Goal: Task Accomplishment & Management: Manage account settings

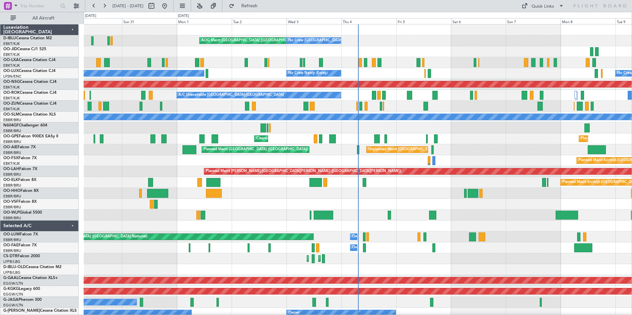
click at [298, 231] on div "AOG Maint [GEOGRAPHIC_DATA] ([GEOGRAPHIC_DATA] National) No Crew [GEOGRAPHIC_DA…" at bounding box center [358, 247] width 548 height 447
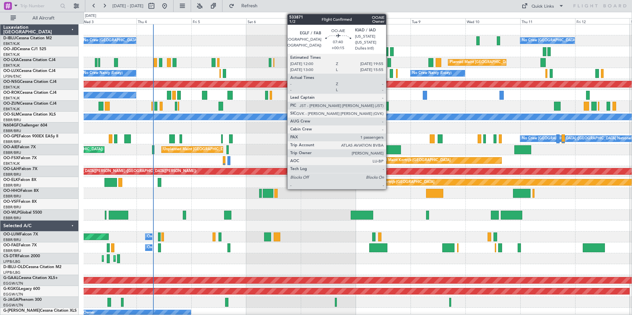
click at [389, 150] on div at bounding box center [392, 149] width 18 height 9
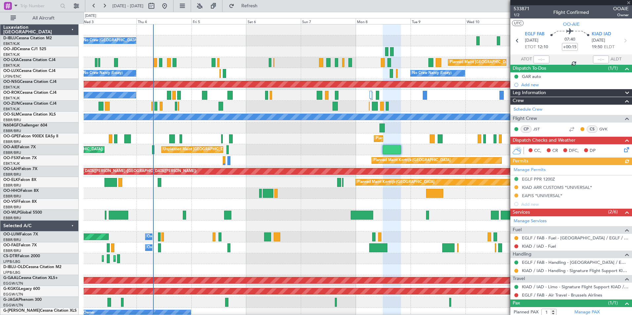
scroll to position [24, 0]
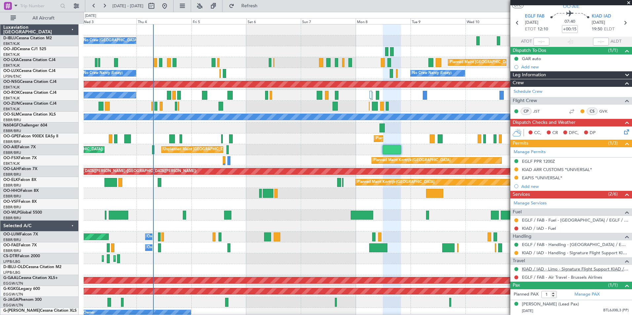
click at [546, 266] on link "KIAD / IAD - Limo - Signature Flight Support KIAD / IAD" at bounding box center [575, 269] width 107 height 6
click at [553, 266] on link "KIAD / IAD - Limo - Signature Flight Support KIAD / IAD" at bounding box center [575, 269] width 107 height 6
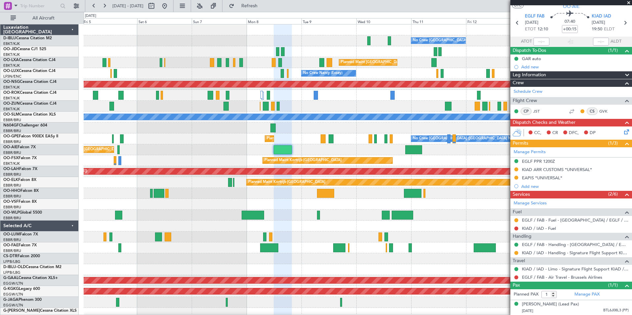
click at [627, 2] on span at bounding box center [629, 3] width 7 height 6
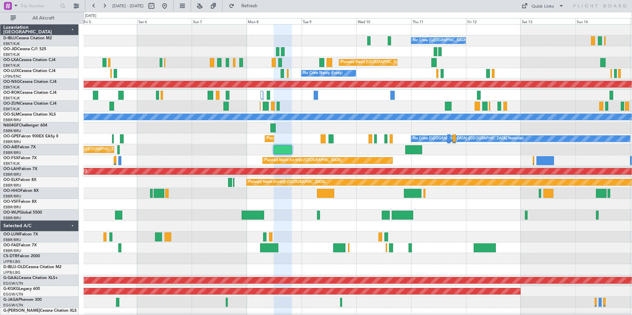
type input "0"
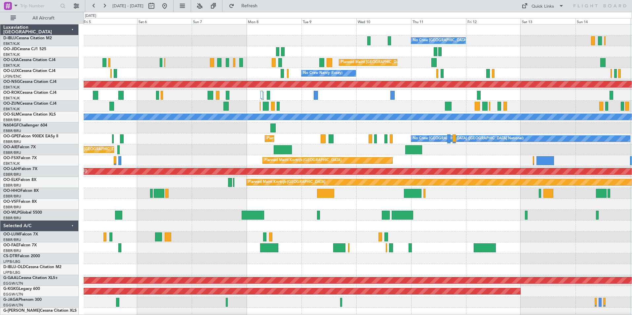
scroll to position [0, 0]
click at [550, 6] on div "Quick Links" at bounding box center [543, 6] width 22 height 7
click at [552, 22] on button "Trip Builder" at bounding box center [543, 22] width 50 height 16
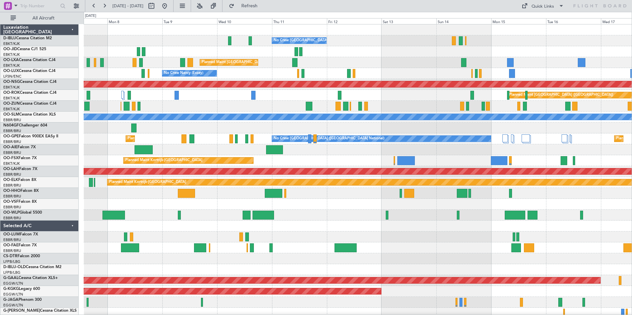
click at [103, 236] on div "No Crew [GEOGRAPHIC_DATA] ([GEOGRAPHIC_DATA] National) Planned Maint [GEOGRAPHI…" at bounding box center [358, 242] width 548 height 436
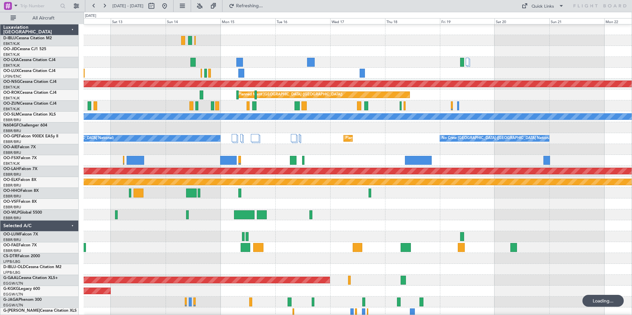
scroll to position [0, 0]
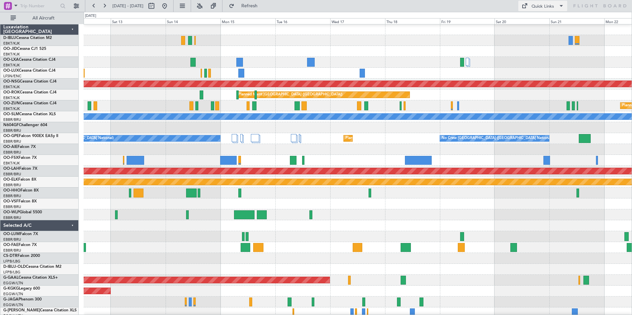
click at [551, 6] on div "Quick Links" at bounding box center [543, 6] width 22 height 7
click at [552, 22] on button "Trip Builder" at bounding box center [543, 22] width 50 height 16
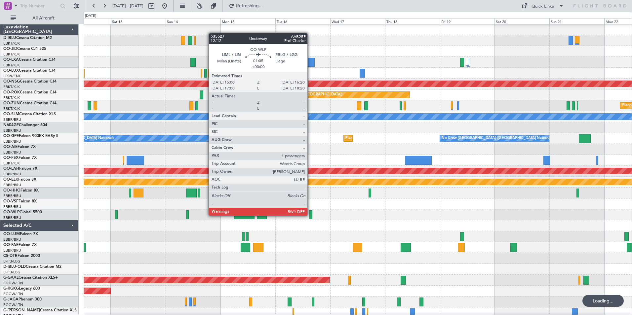
click at [568, 238] on div "No Crew [GEOGRAPHIC_DATA] ([GEOGRAPHIC_DATA] National) Planned Maint [GEOGRAPHI…" at bounding box center [358, 242] width 548 height 436
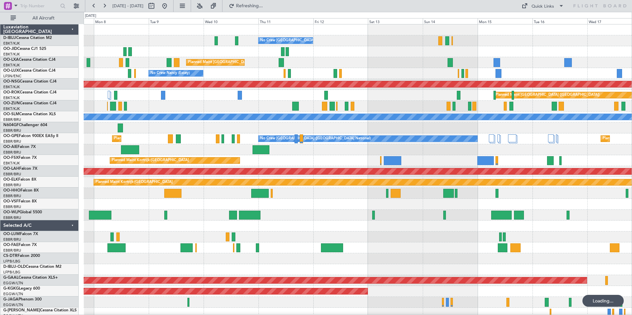
scroll to position [0, 0]
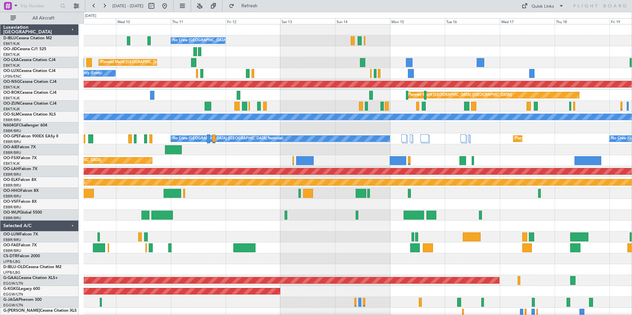
click at [315, 214] on div "No Crew [GEOGRAPHIC_DATA] ([GEOGRAPHIC_DATA] National) Planned Maint [GEOGRAPHI…" at bounding box center [358, 242] width 548 height 436
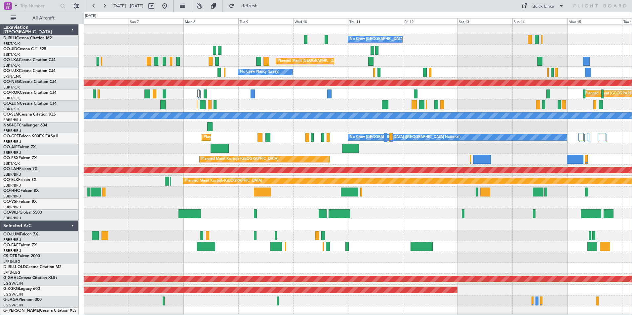
scroll to position [1, 0]
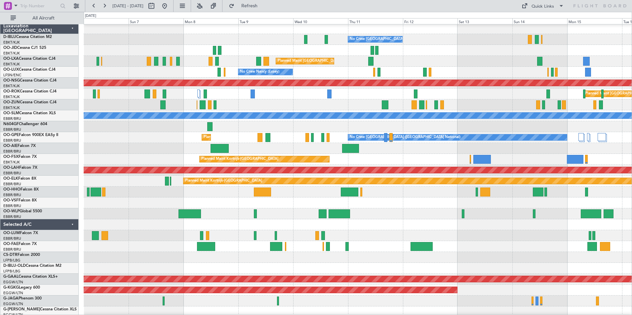
click at [447, 144] on div "Unplanned Maint [GEOGRAPHIC_DATA] ([GEOGRAPHIC_DATA] National)" at bounding box center [358, 148] width 548 height 11
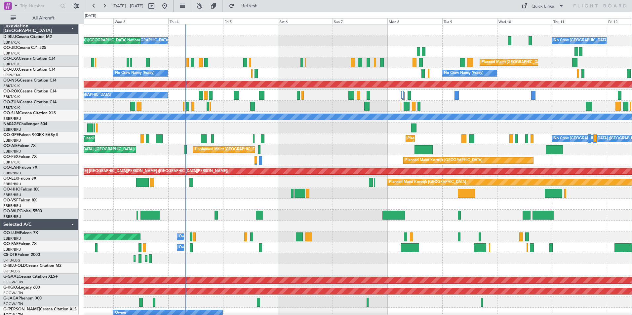
scroll to position [0, 0]
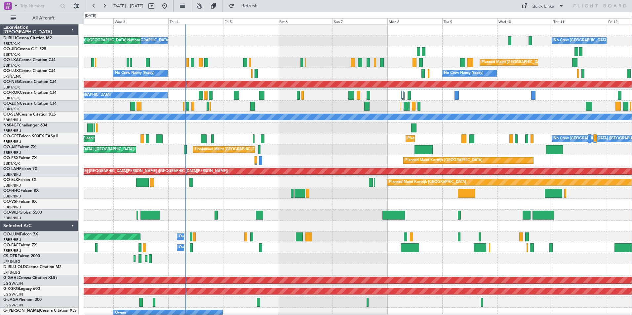
click at [530, 165] on div "No Crew [GEOGRAPHIC_DATA] ([GEOGRAPHIC_DATA] National) No Crew [GEOGRAPHIC_DATA…" at bounding box center [358, 242] width 548 height 436
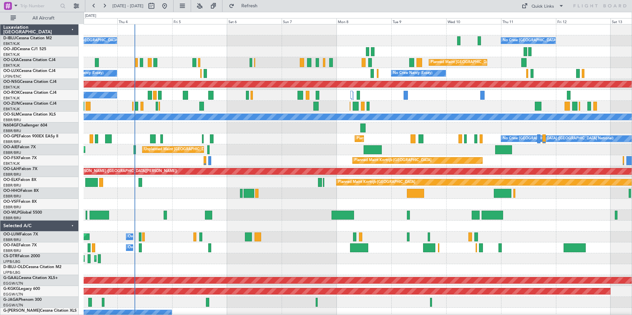
click at [194, 196] on div at bounding box center [358, 193] width 548 height 11
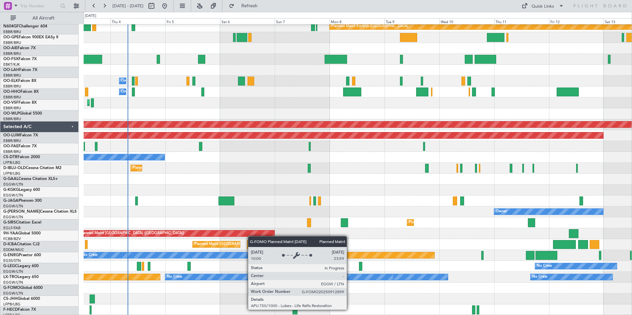
scroll to position [156, 0]
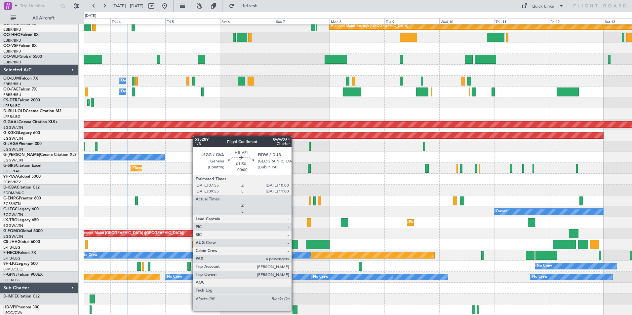
click at [295, 310] on div at bounding box center [295, 310] width 5 height 9
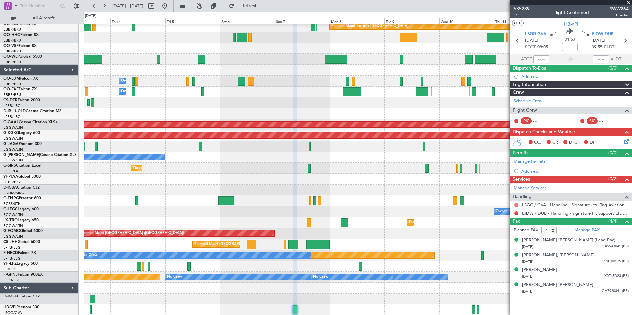
click at [515, 205] on button at bounding box center [516, 205] width 4 height 4
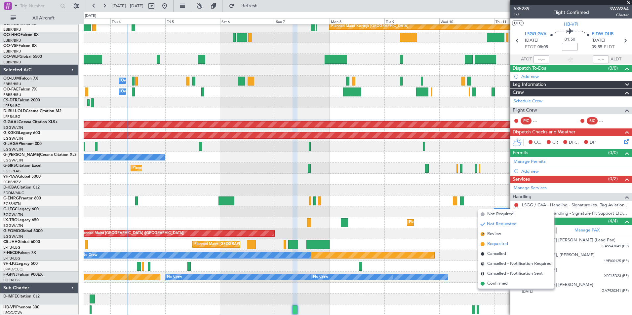
click at [500, 243] on span "Requested" at bounding box center [497, 244] width 21 height 7
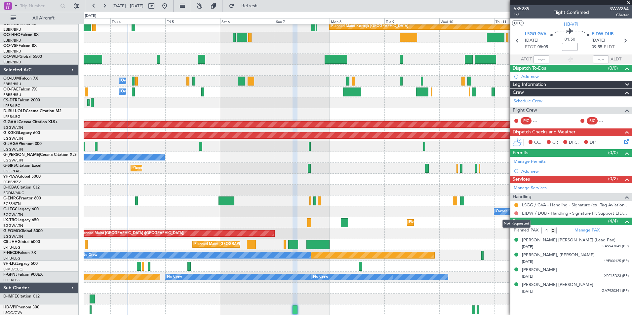
click at [516, 215] on button at bounding box center [516, 214] width 4 height 4
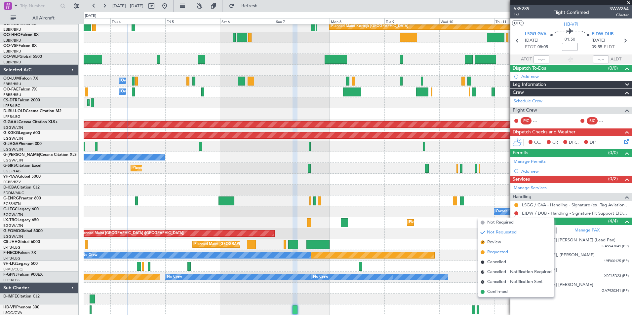
click at [510, 252] on li "Requested" at bounding box center [516, 253] width 76 height 10
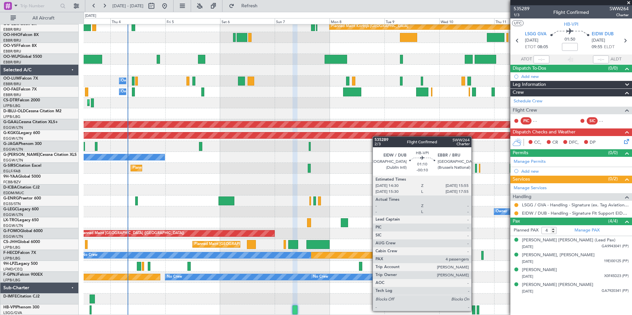
click at [474, 311] on div at bounding box center [473, 310] width 3 height 9
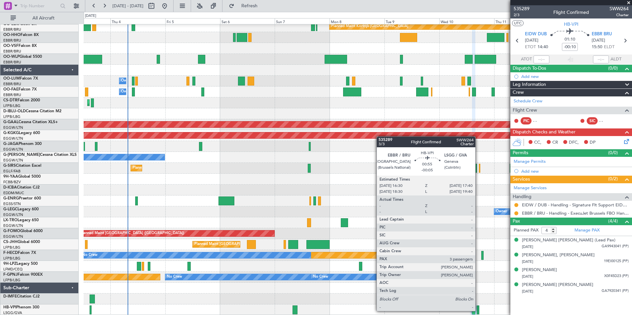
click at [478, 311] on div at bounding box center [478, 310] width 3 height 9
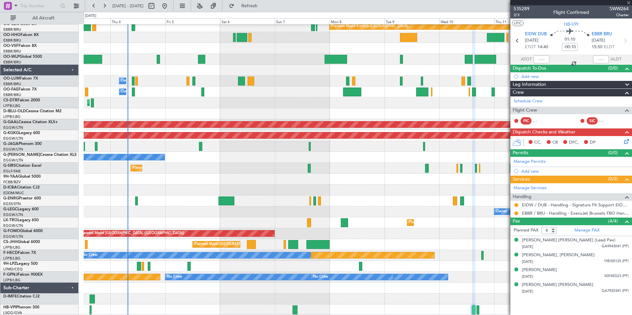
type input "-00:05"
type input "3"
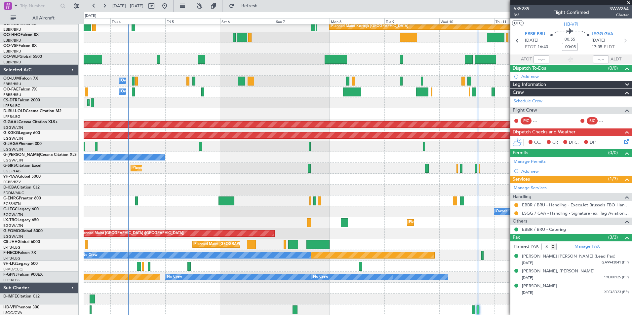
scroll to position [155, 0]
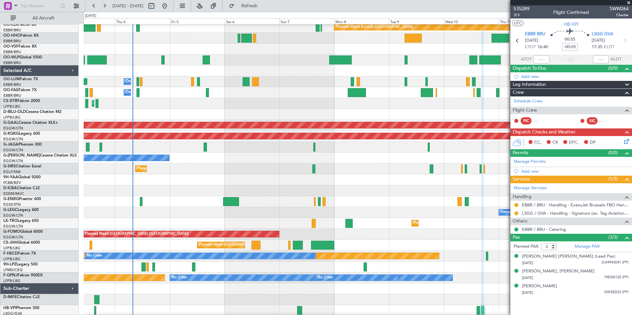
click at [231, 167] on div "Planned Maint [GEOGRAPHIC_DATA] ([GEOGRAPHIC_DATA])" at bounding box center [358, 169] width 548 height 11
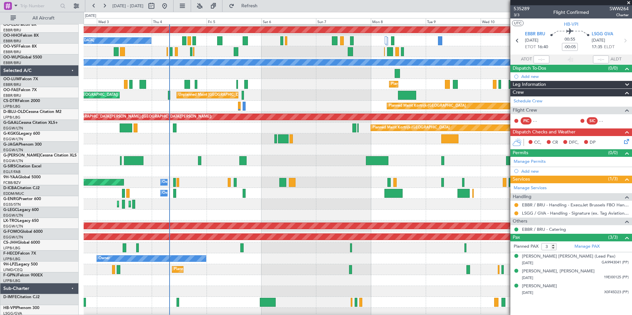
scroll to position [53, 0]
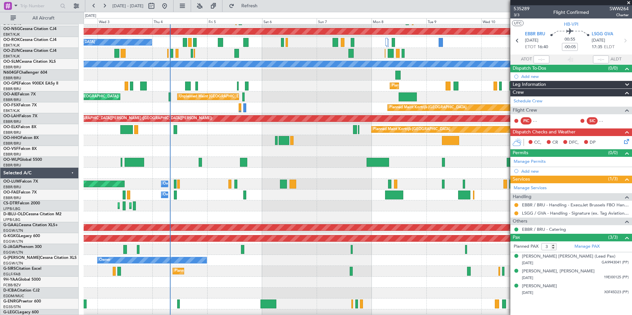
click at [312, 281] on div at bounding box center [358, 282] width 548 height 11
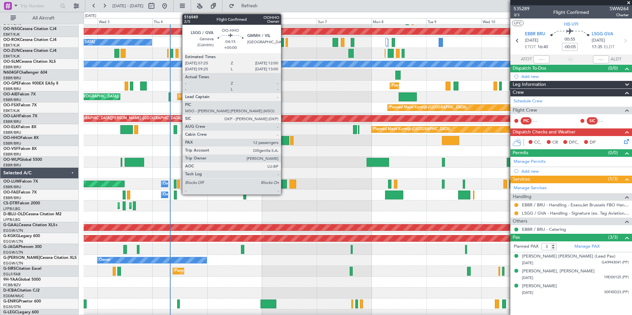
click at [284, 139] on div at bounding box center [284, 140] width 11 height 9
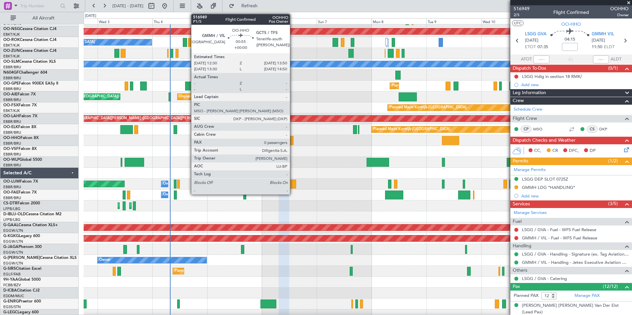
click at [293, 141] on div at bounding box center [291, 140] width 3 height 9
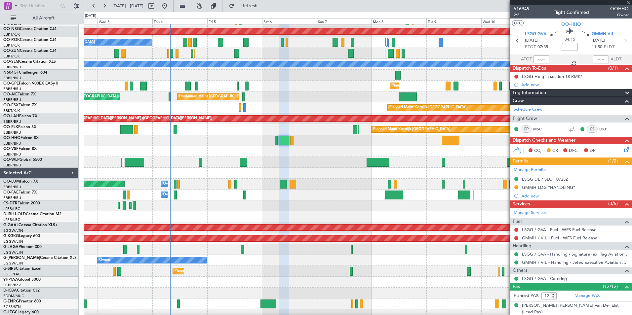
type input "0"
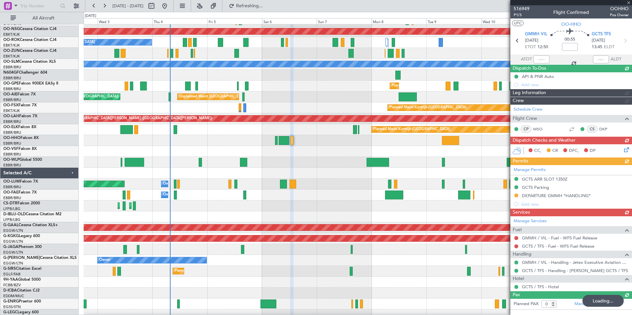
click at [291, 153] on div at bounding box center [358, 151] width 548 height 11
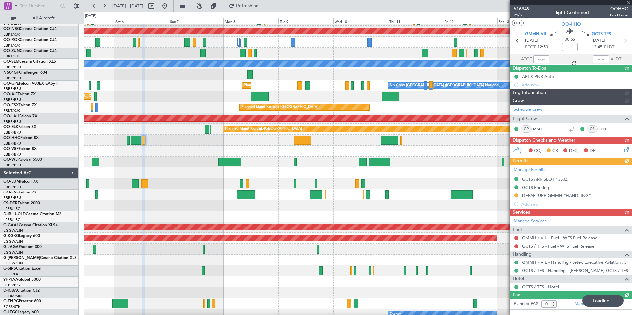
scroll to position [53, 0]
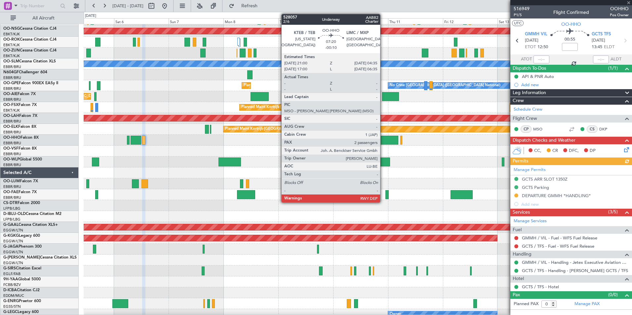
click at [383, 141] on div at bounding box center [390, 140] width 18 height 9
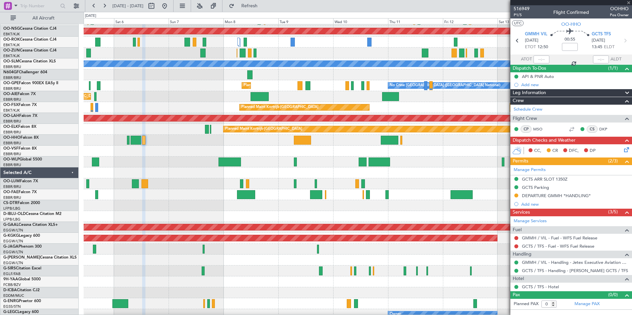
type input "-00:10"
type input "2"
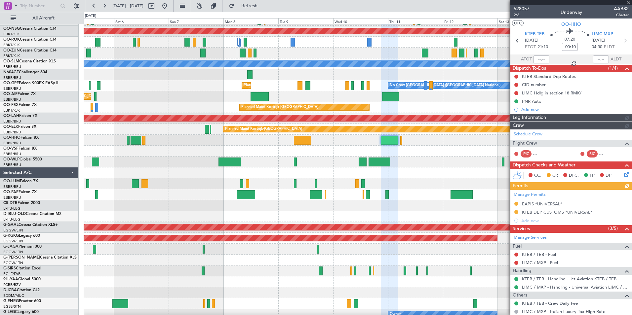
scroll to position [0, 0]
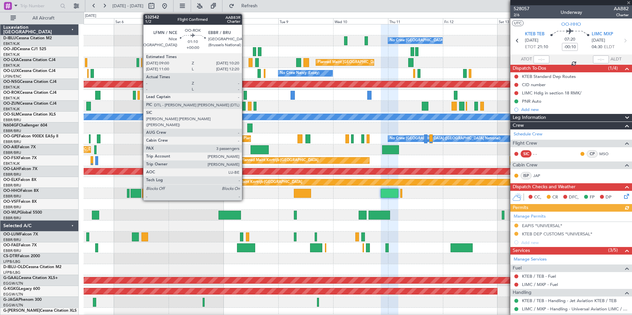
click at [245, 94] on div at bounding box center [245, 95] width 3 height 9
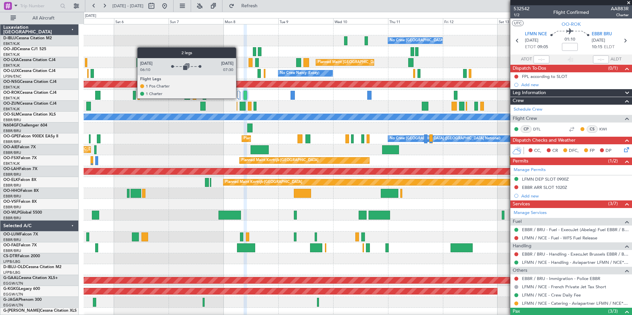
click at [239, 98] on div at bounding box center [238, 95] width 2 height 8
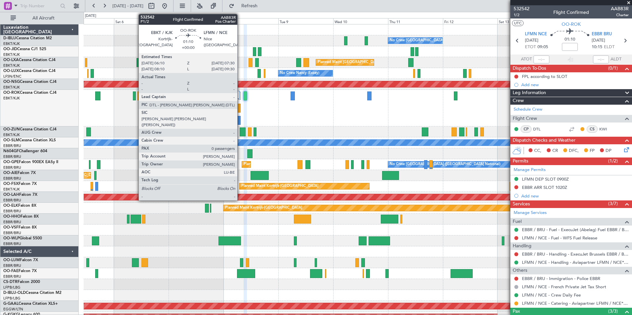
click at [240, 109] on div at bounding box center [238, 108] width 3 height 9
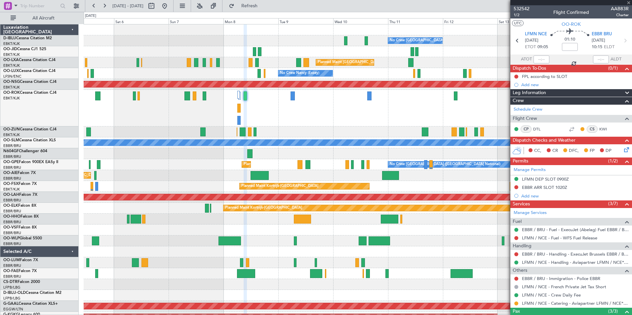
type input "0"
